Goal: Check status

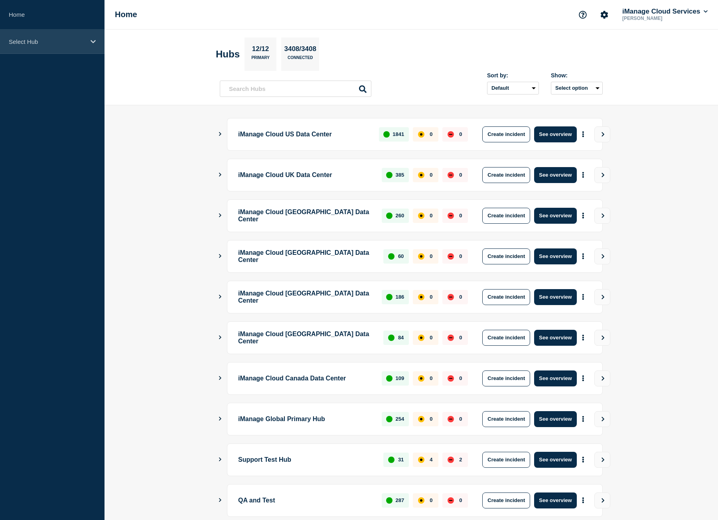
click at [45, 38] on p "Select Hub" at bounding box center [47, 41] width 77 height 7
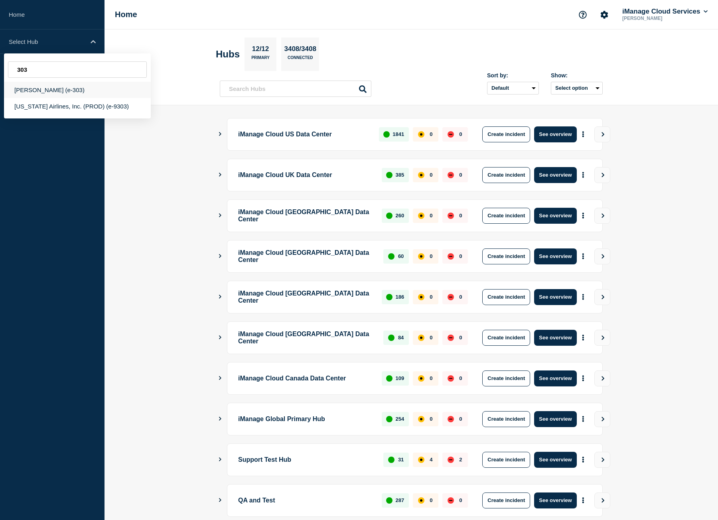
type input "303"
click at [58, 94] on div "[PERSON_NAME] (e-303)" at bounding box center [77, 90] width 147 height 16
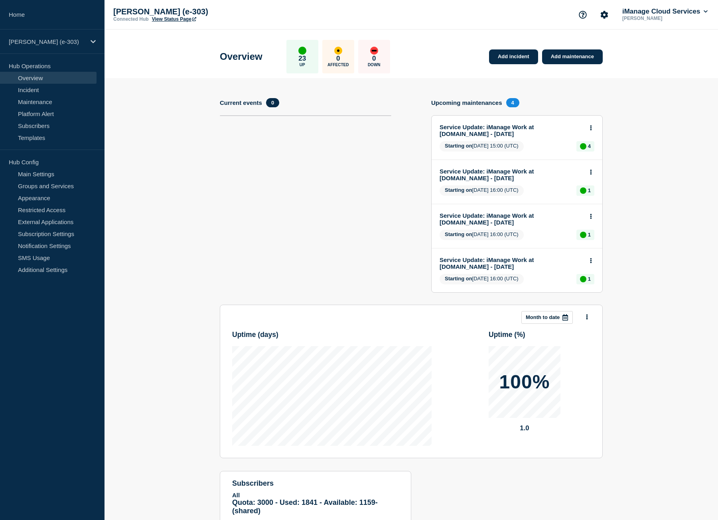
click at [176, 19] on link "View Status Page" at bounding box center [174, 19] width 44 height 6
click at [62, 47] on div "[PERSON_NAME] (e-303)" at bounding box center [52, 42] width 105 height 24
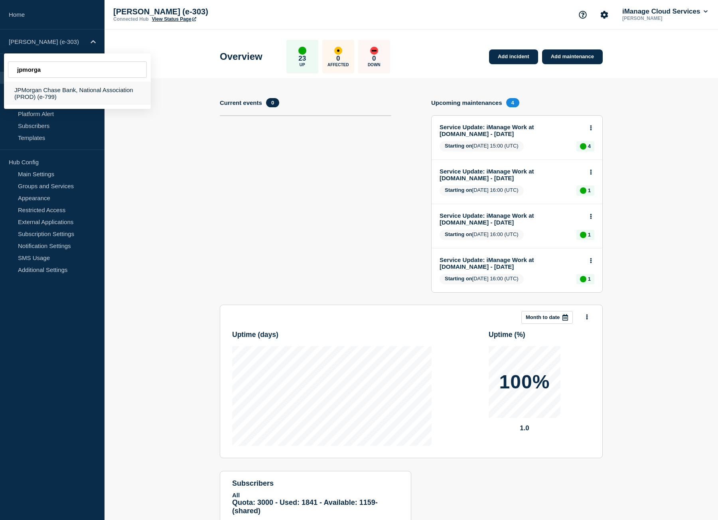
type input "jpmorga"
click at [94, 91] on div "JPMorgan Chase Bank, National Association (PROD) (e-799)" at bounding box center [77, 93] width 147 height 23
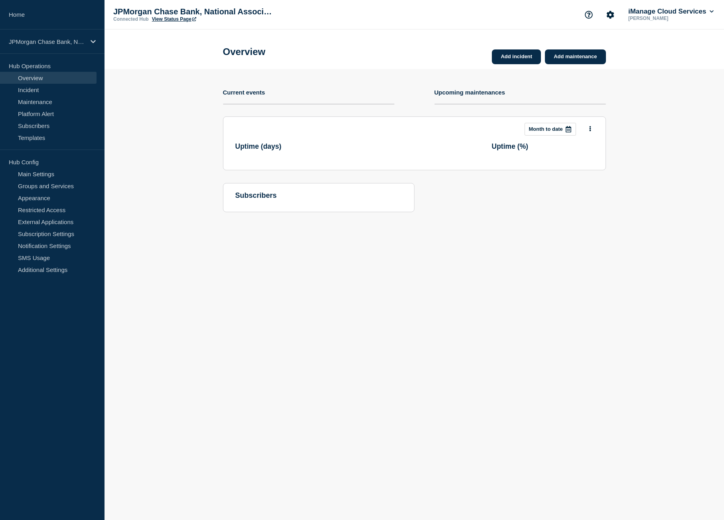
click at [168, 20] on link "View Status Page" at bounding box center [174, 19] width 44 height 6
